Goal: Check status: Check status

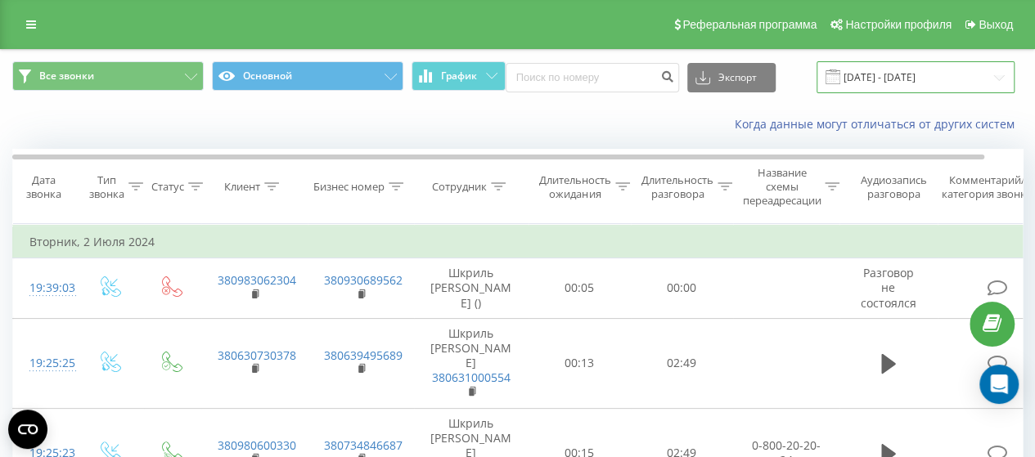
click at [905, 74] on input "[DATE] - [DATE]" at bounding box center [915, 77] width 198 height 32
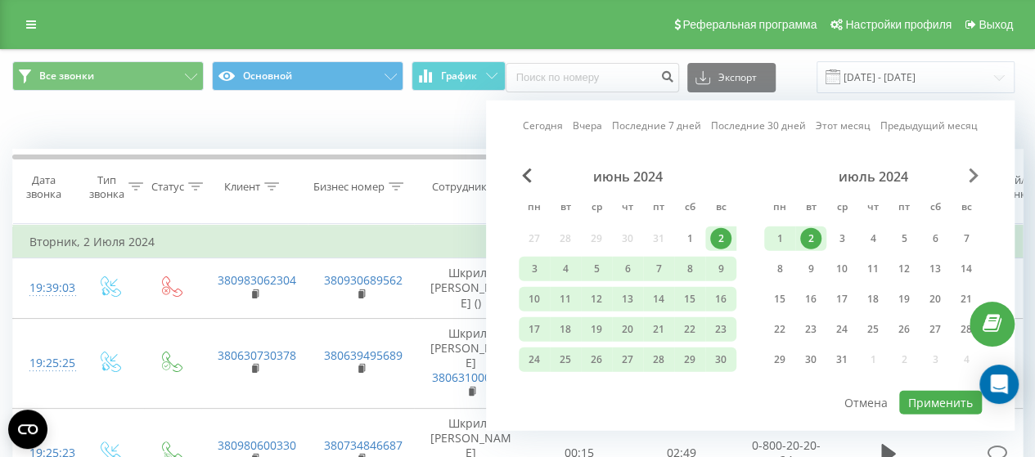
click at [976, 172] on span "Next Month" at bounding box center [973, 175] width 10 height 15
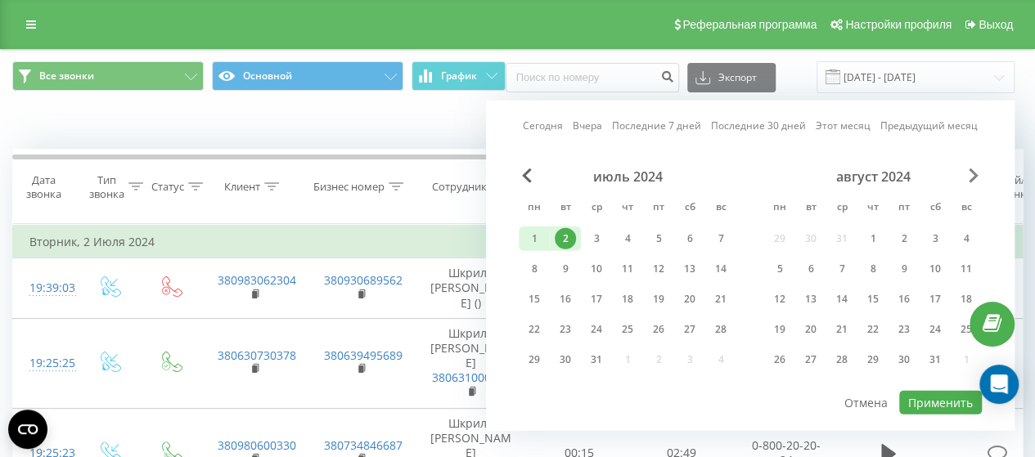
click at [976, 172] on span "Next Month" at bounding box center [973, 175] width 10 height 15
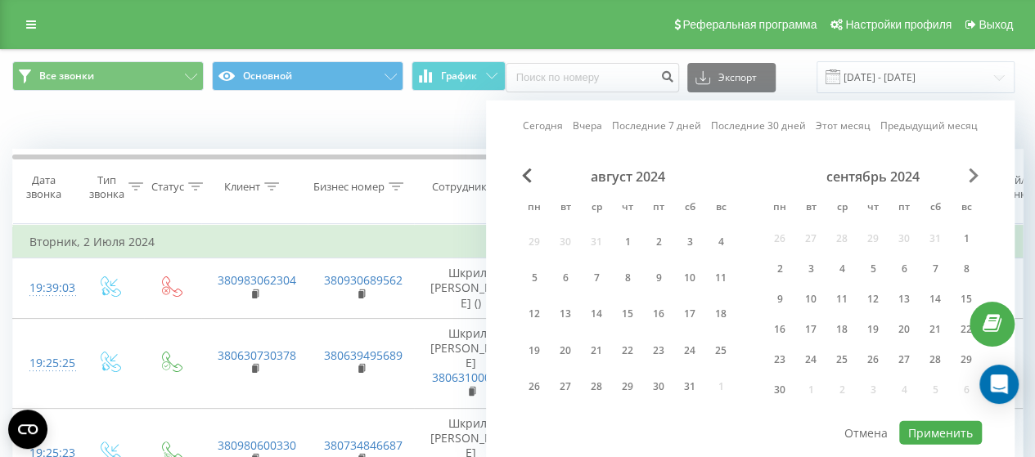
click at [976, 172] on span "Next Month" at bounding box center [973, 175] width 10 height 15
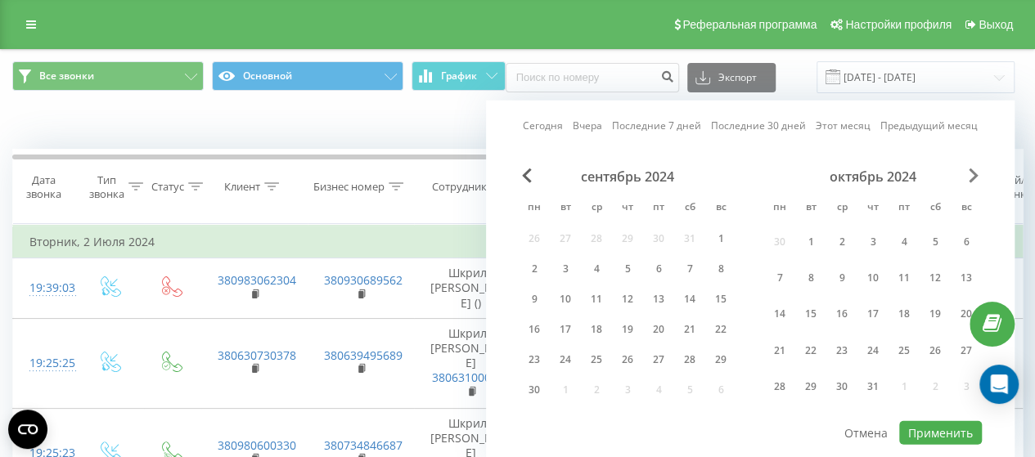
click at [976, 172] on span "Next Month" at bounding box center [973, 175] width 10 height 15
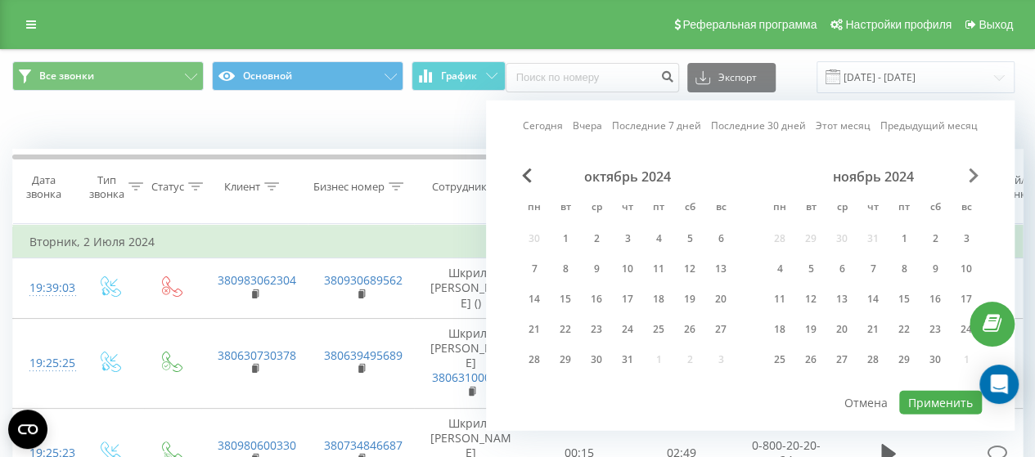
click at [976, 172] on span "Next Month" at bounding box center [973, 175] width 10 height 15
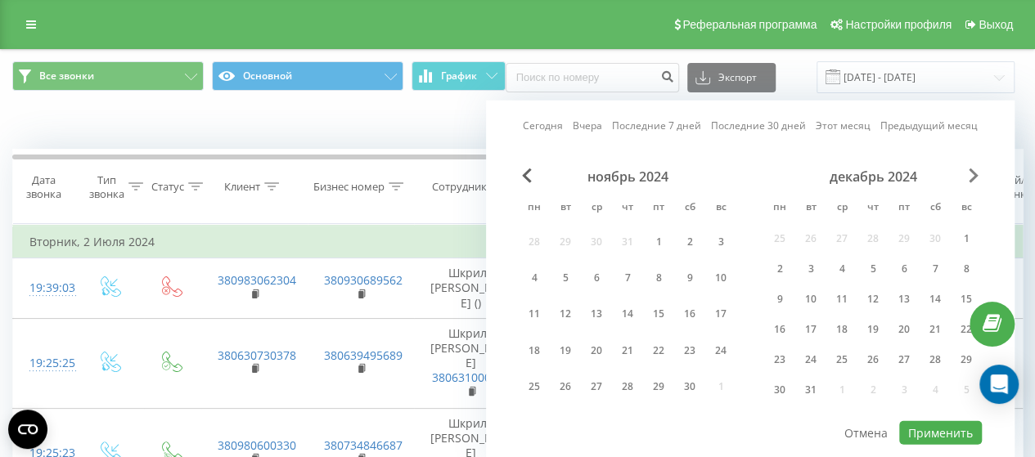
click at [976, 172] on span "Next Month" at bounding box center [973, 175] width 10 height 15
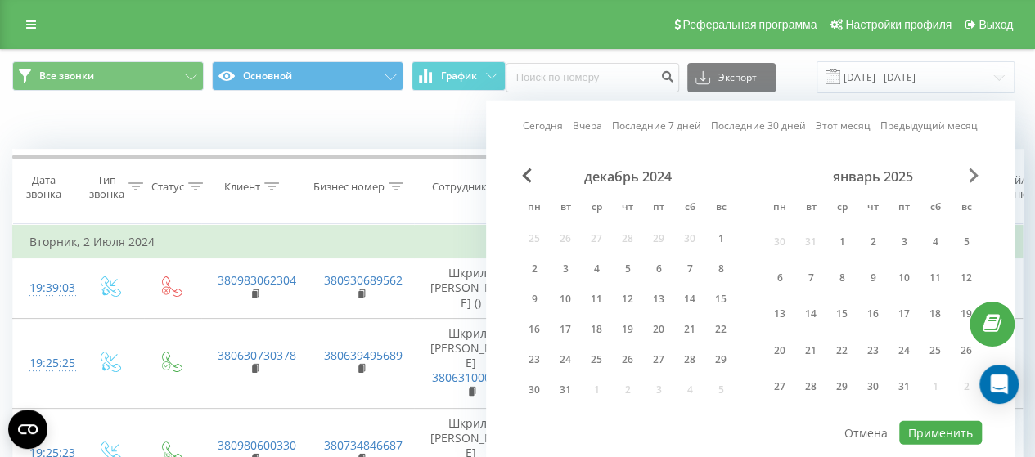
click at [976, 172] on span "Next Month" at bounding box center [973, 175] width 10 height 15
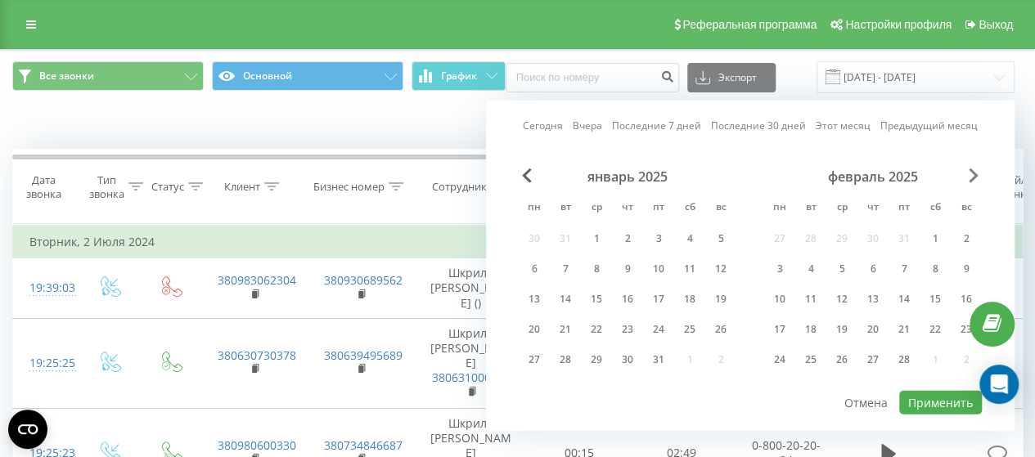
click at [976, 172] on span "Next Month" at bounding box center [973, 175] width 10 height 15
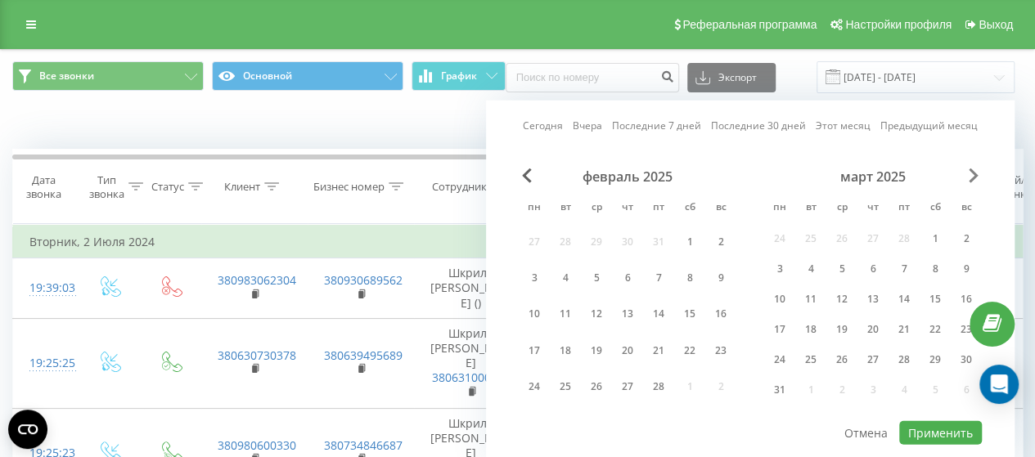
click at [976, 172] on span "Next Month" at bounding box center [973, 175] width 10 height 15
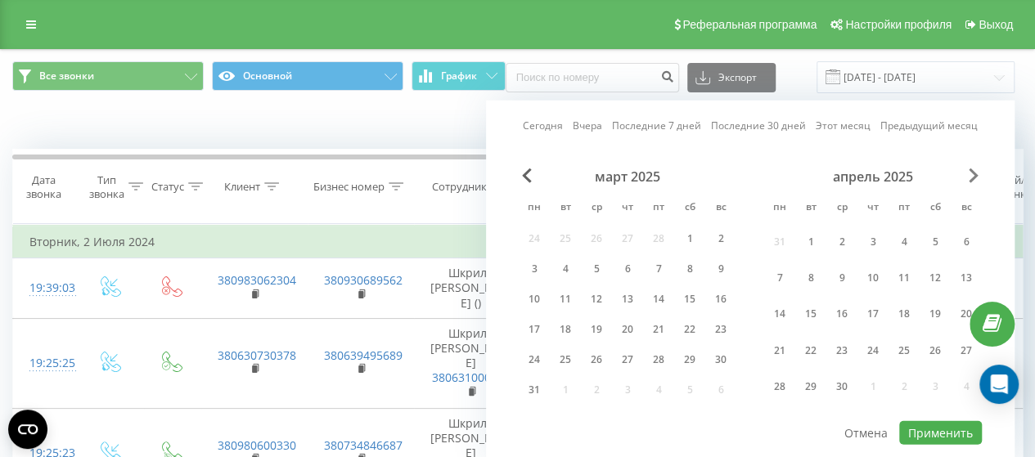
click at [976, 172] on span "Next Month" at bounding box center [973, 175] width 10 height 15
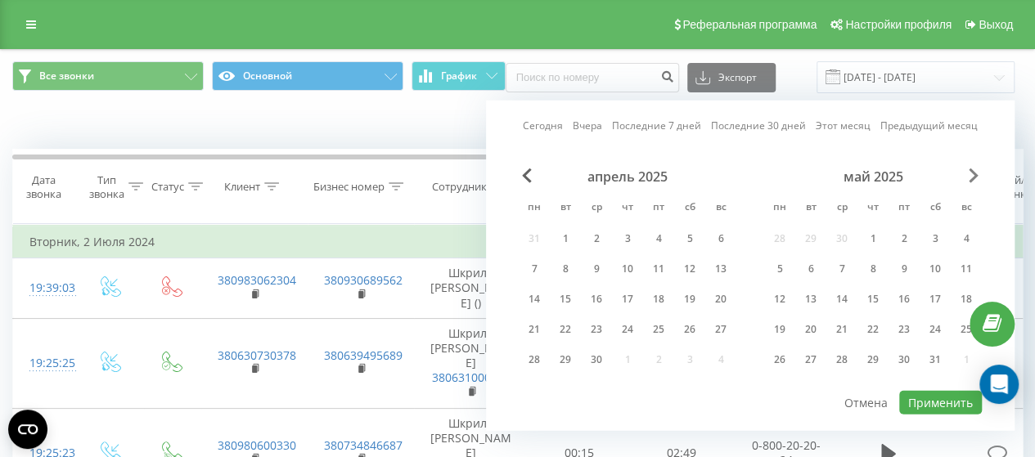
click at [976, 172] on span "Next Month" at bounding box center [973, 175] width 10 height 15
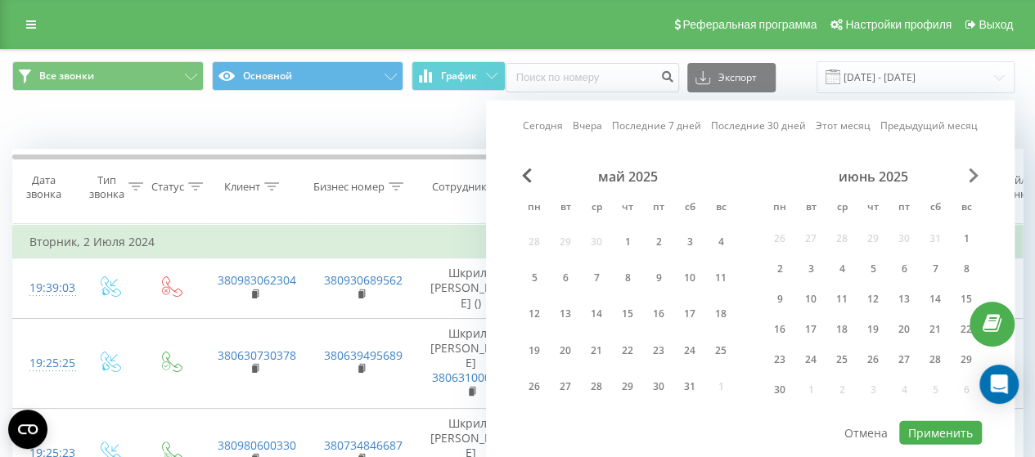
click at [976, 172] on span "Next Month" at bounding box center [973, 175] width 10 height 15
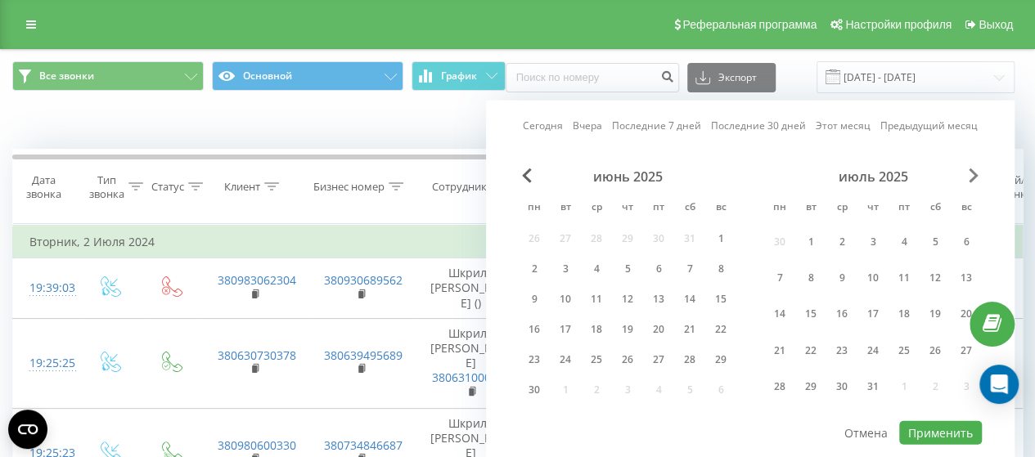
click at [976, 172] on span "Next Month" at bounding box center [973, 175] width 10 height 15
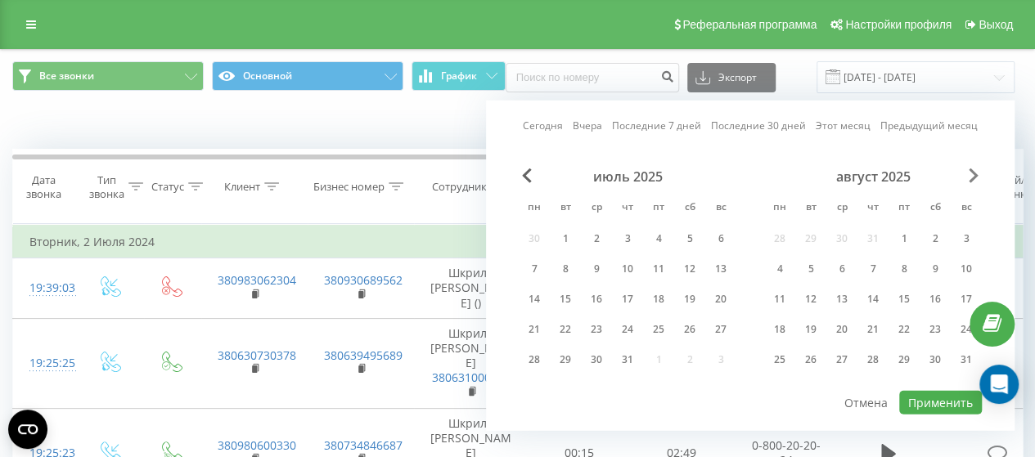
click at [976, 172] on span "Next Month" at bounding box center [973, 175] width 10 height 15
click at [905, 295] on div "19" at bounding box center [903, 299] width 21 height 21
click at [942, 396] on button "Применить" at bounding box center [940, 403] width 83 height 24
type input "[DATE] - [DATE]"
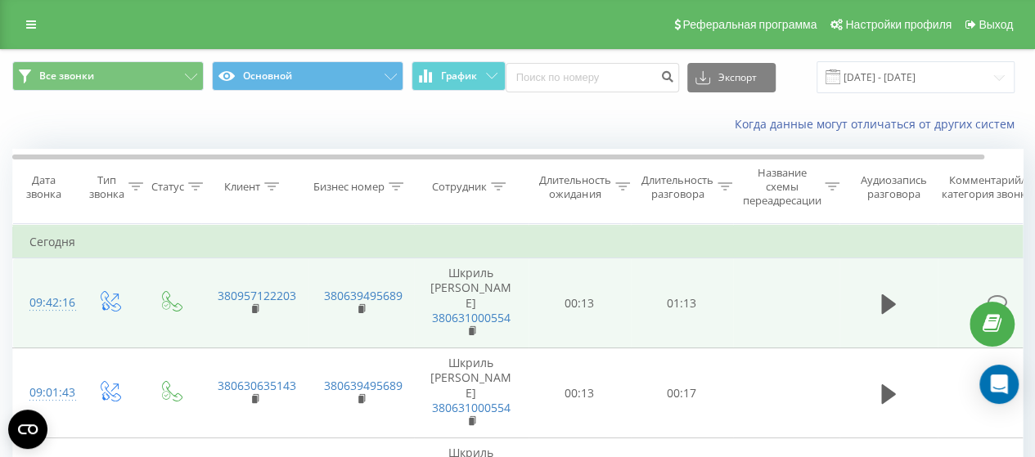
scroll to position [82, 0]
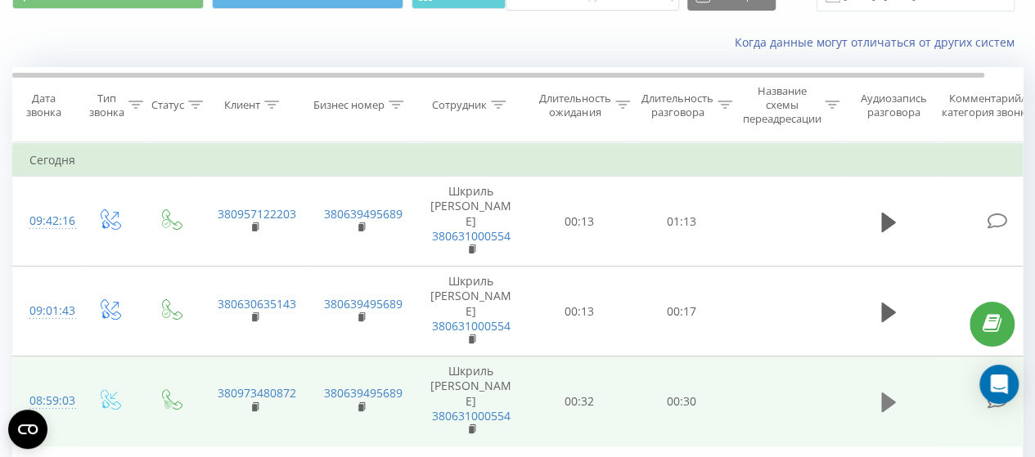
click at [885, 392] on icon at bounding box center [888, 402] width 15 height 20
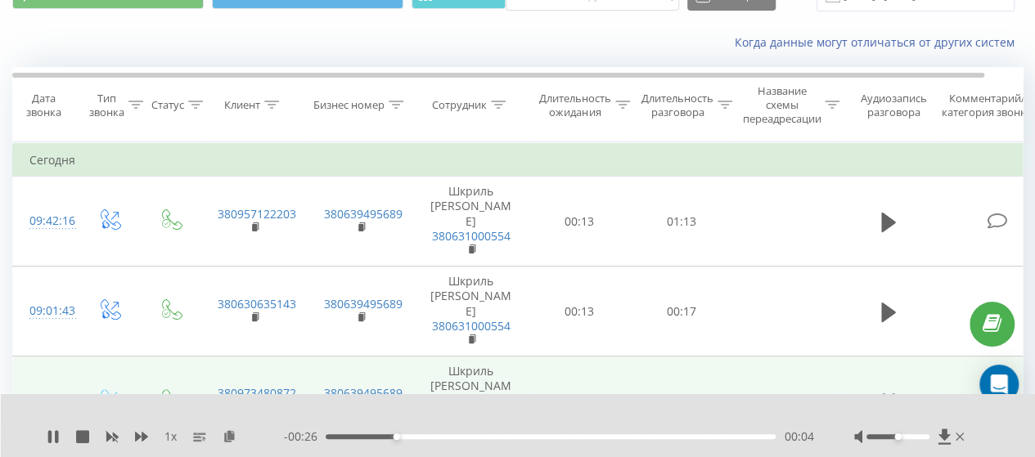
click at [900, 436] on div at bounding box center [897, 436] width 63 height 5
click at [898, 438] on div "Accessibility label" at bounding box center [898, 436] width 7 height 7
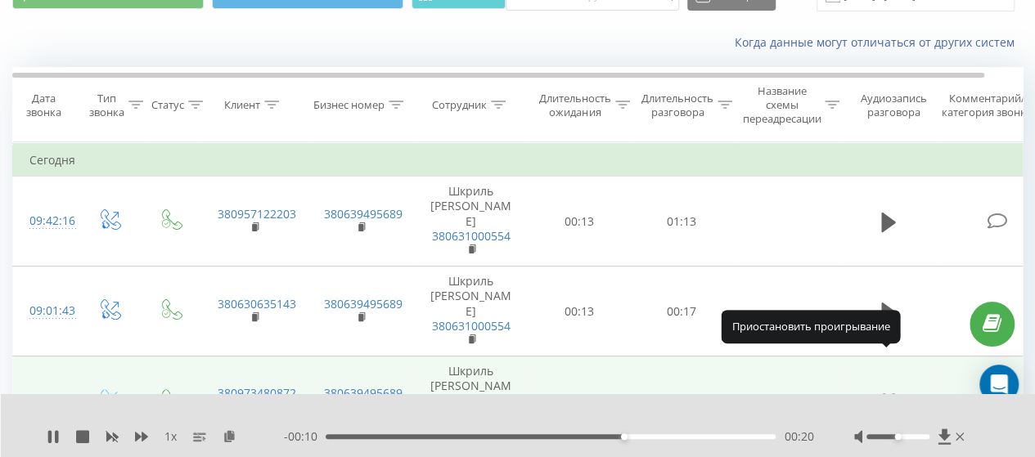
click at [885, 393] on icon at bounding box center [883, 402] width 5 height 18
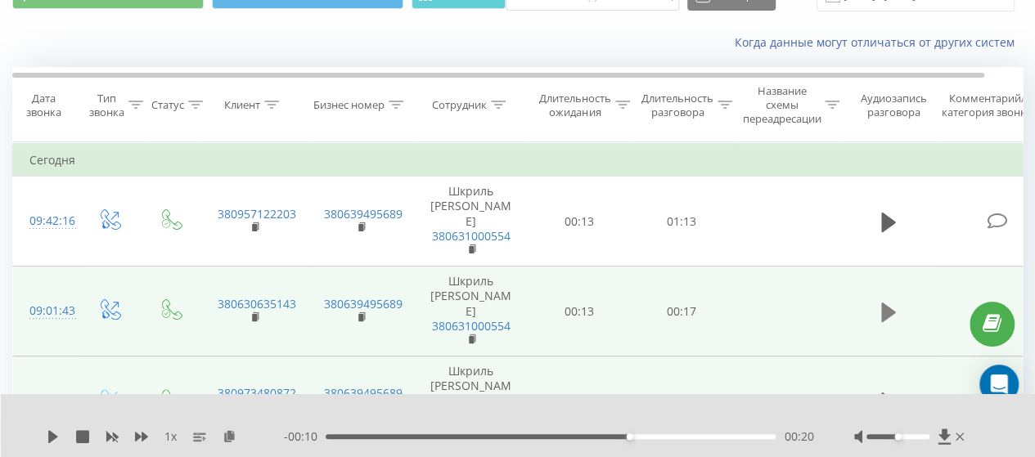
click at [887, 302] on icon at bounding box center [888, 312] width 15 height 20
click at [887, 301] on icon at bounding box center [888, 312] width 15 height 23
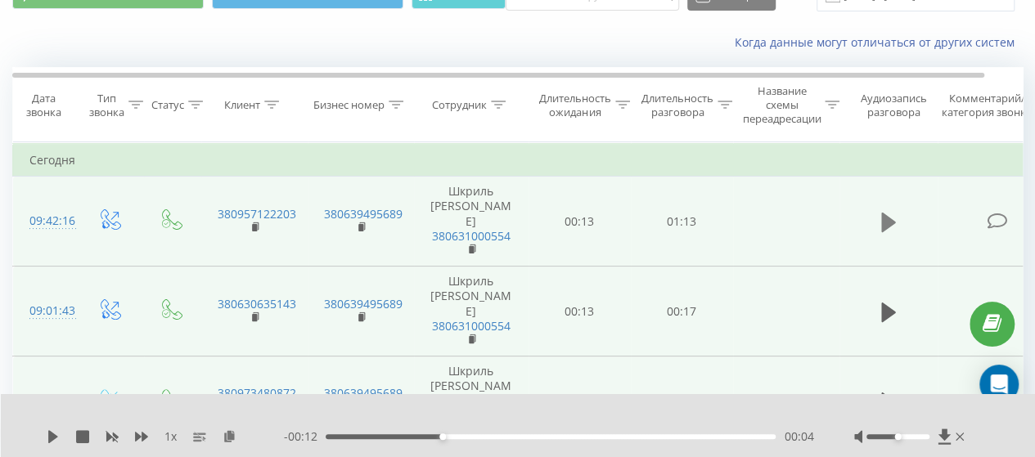
click at [884, 218] on icon at bounding box center [888, 222] width 15 height 20
click at [886, 218] on icon at bounding box center [888, 222] width 15 height 23
